Goal: Information Seeking & Learning: Learn about a topic

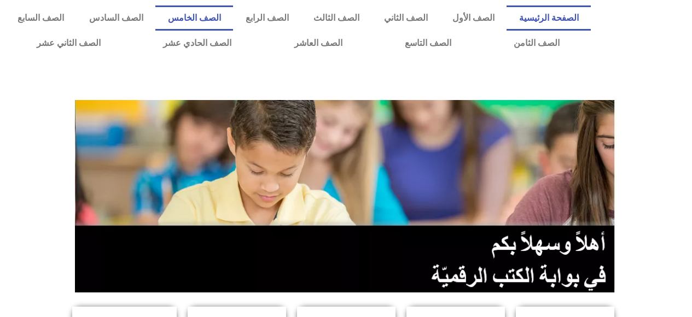
click at [233, 15] on link "الصف الخامس" at bounding box center [194, 17] width 78 height 25
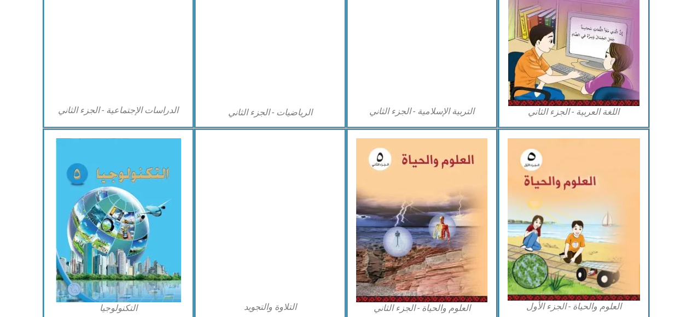
scroll to position [620, 0]
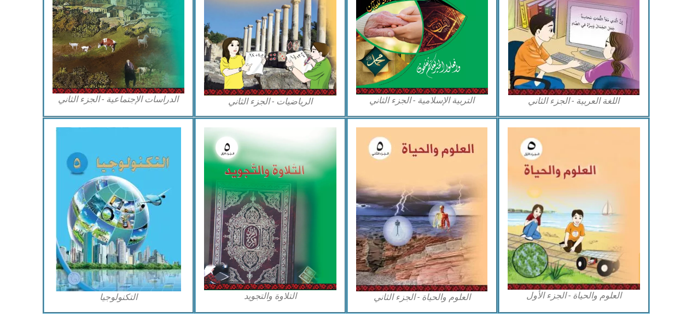
click at [564, 227] on img at bounding box center [574, 209] width 132 height 163
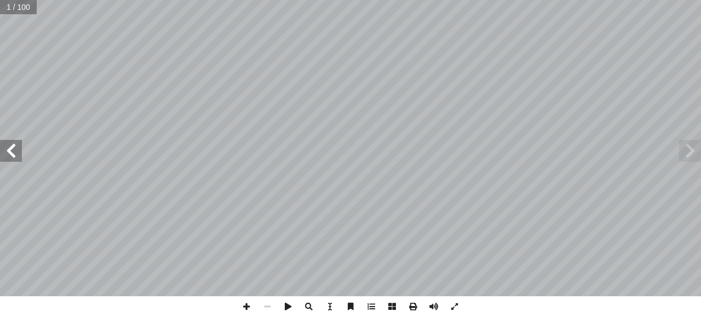
click at [14, 156] on span at bounding box center [11, 151] width 22 height 22
click at [10, 149] on span at bounding box center [11, 151] width 22 height 22
click at [10, 155] on span at bounding box center [11, 151] width 22 height 22
click at [14, 151] on span at bounding box center [11, 151] width 22 height 22
click at [11, 149] on span at bounding box center [11, 151] width 22 height 22
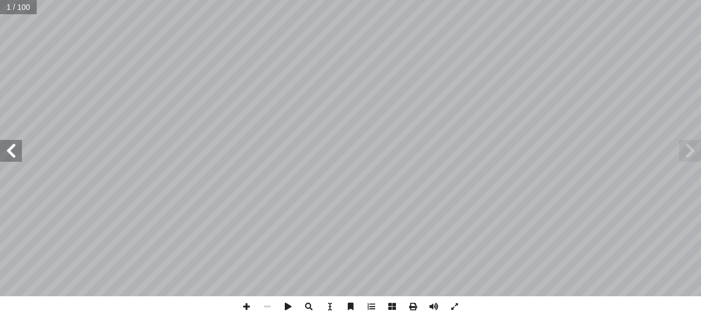
click at [11, 149] on span at bounding box center [11, 151] width 22 height 22
click at [14, 147] on span at bounding box center [11, 151] width 22 height 22
click at [10, 147] on span at bounding box center [11, 151] width 22 height 22
click at [12, 147] on span at bounding box center [11, 151] width 22 height 22
click at [10, 149] on span at bounding box center [11, 151] width 22 height 22
